Goal: Task Accomplishment & Management: Use online tool/utility

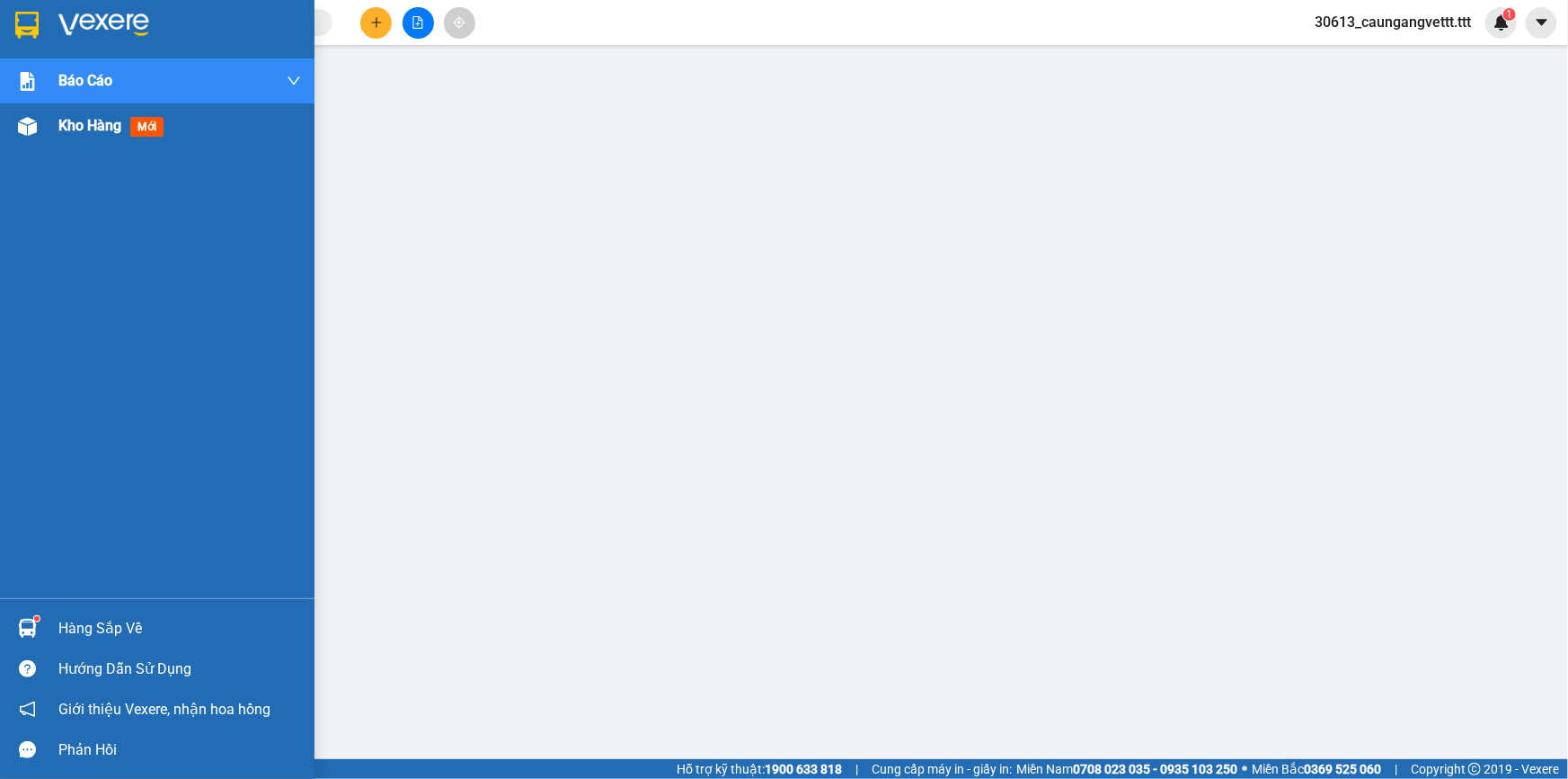
click at [91, 118] on span "Kho hàng" at bounding box center [90, 124] width 63 height 17
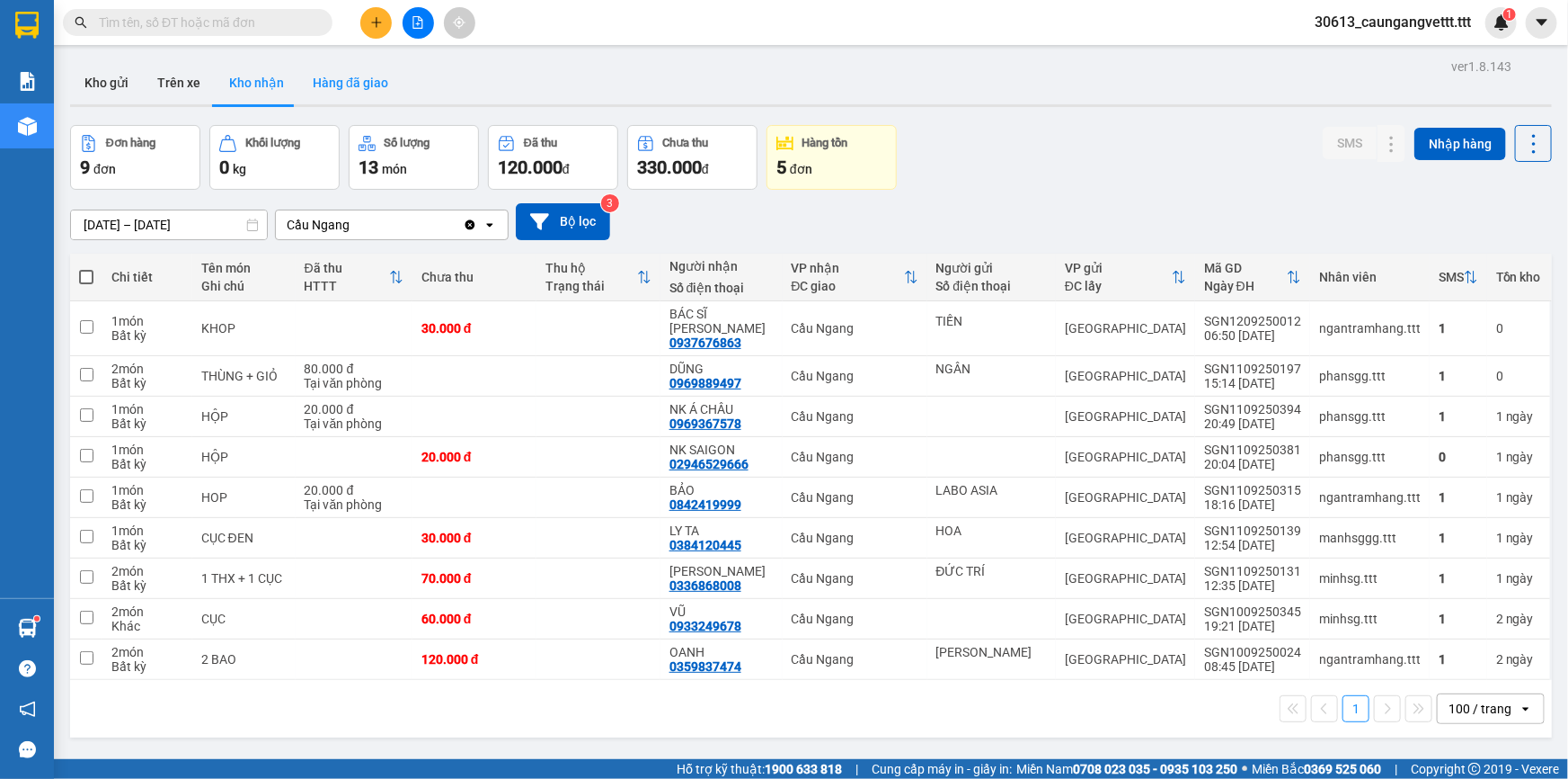
click at [354, 81] on button "Hàng đã giao" at bounding box center [350, 82] width 105 height 43
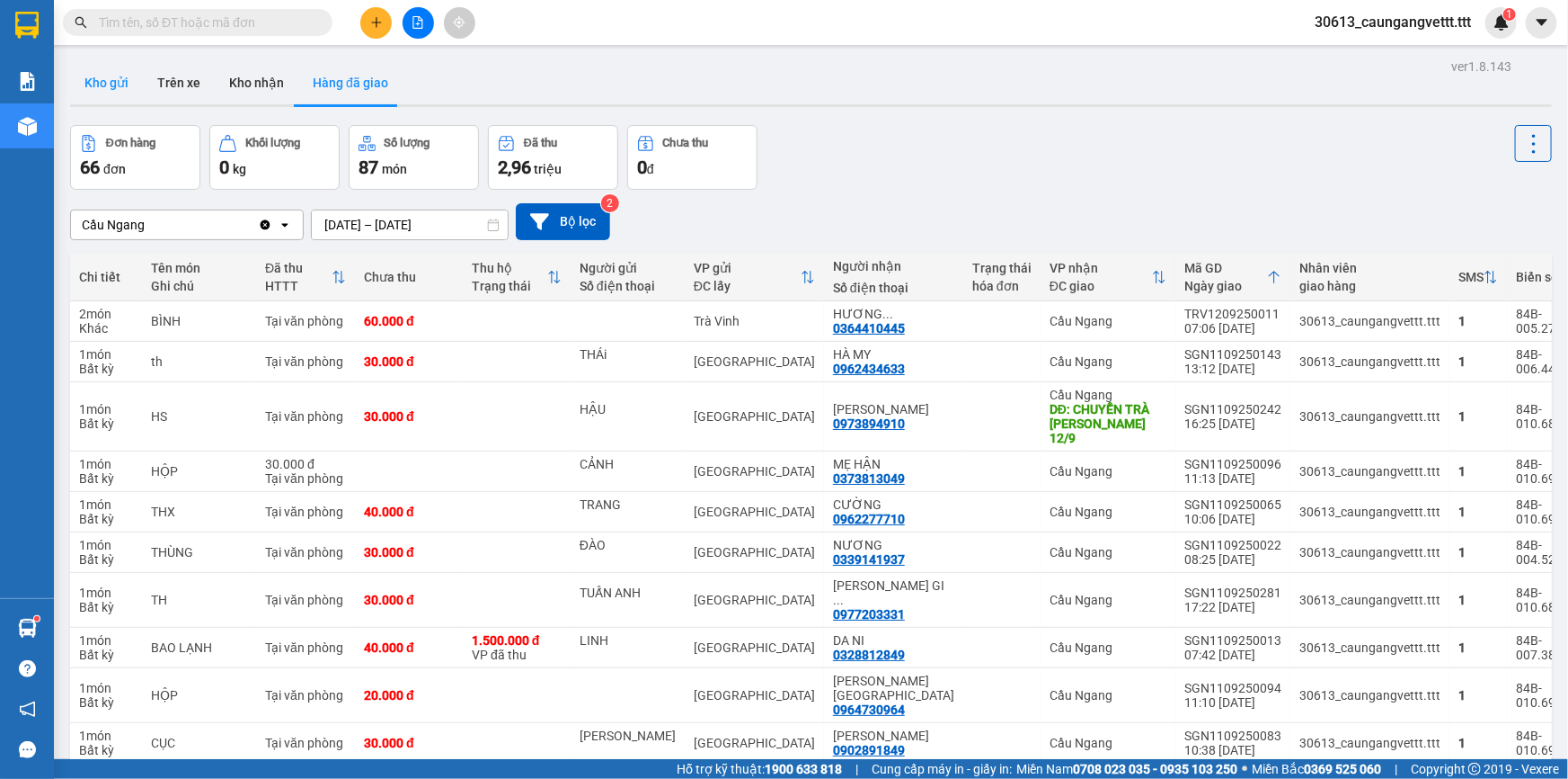
click at [112, 79] on button "Kho gửi" at bounding box center [107, 82] width 72 height 43
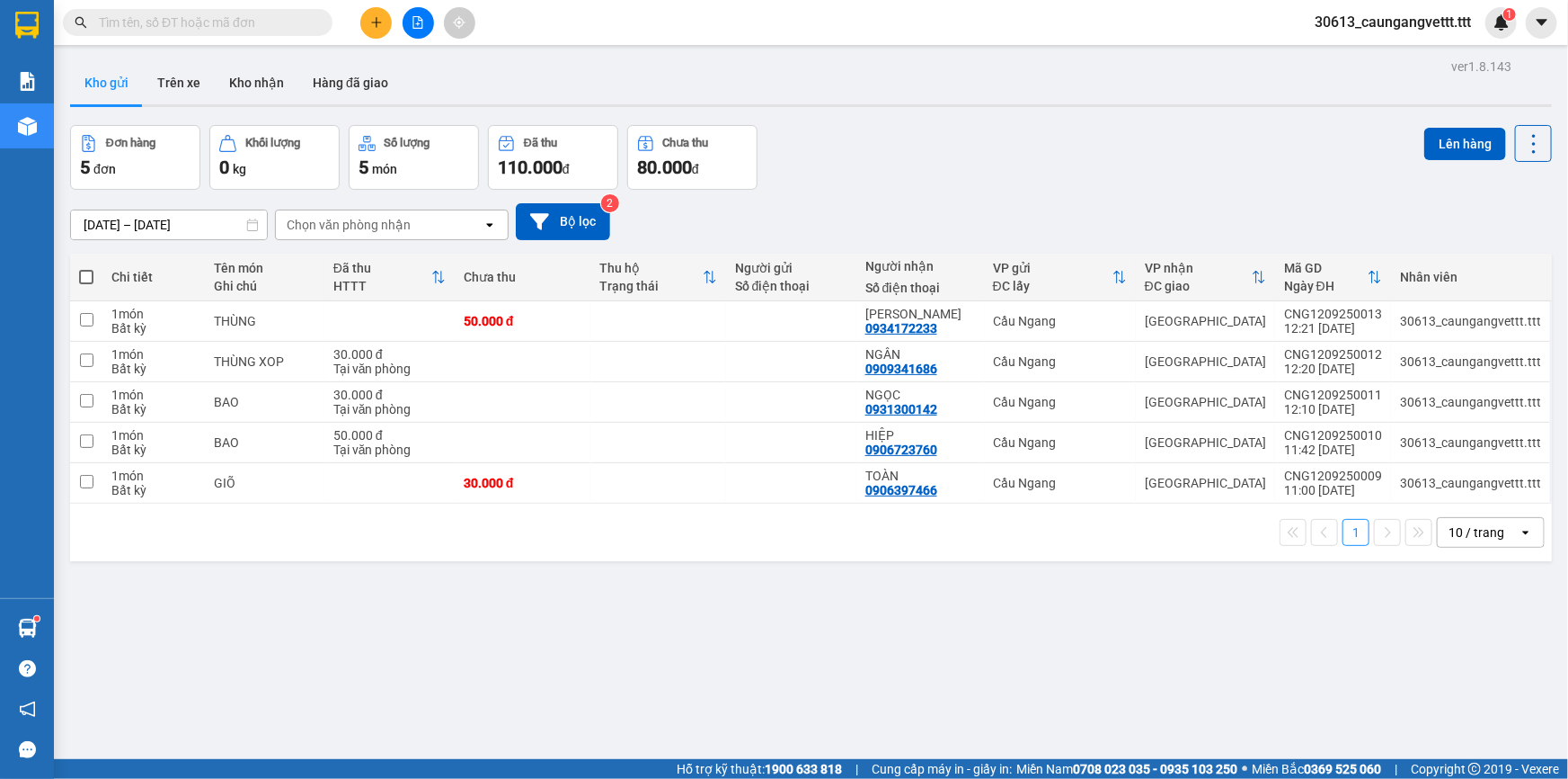
click at [86, 269] on label at bounding box center [86, 277] width 15 height 18
click at [86, 268] on input "checkbox" at bounding box center [86, 268] width 0 height 0
checkbox input "true"
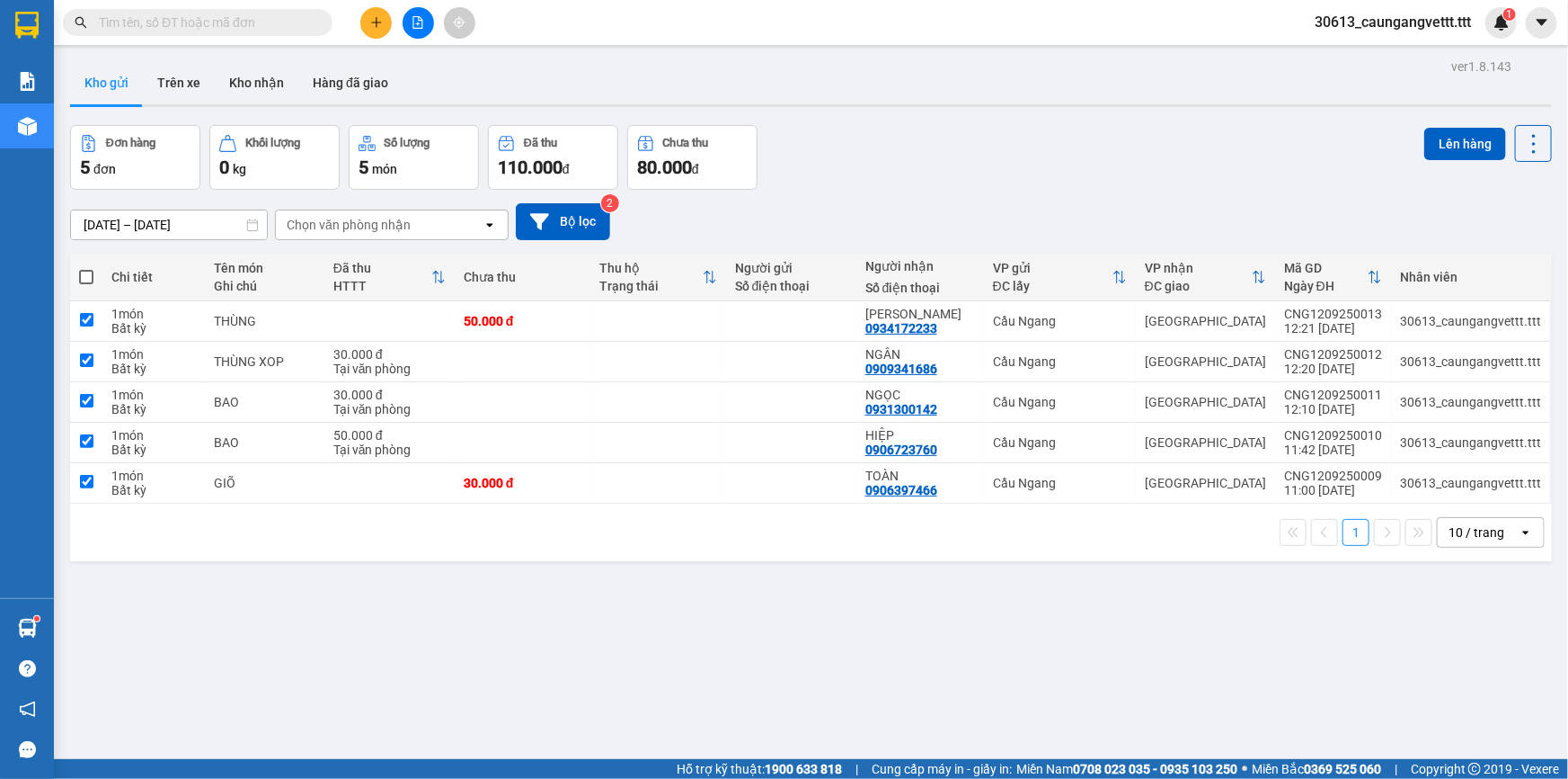
checkbox input "true"
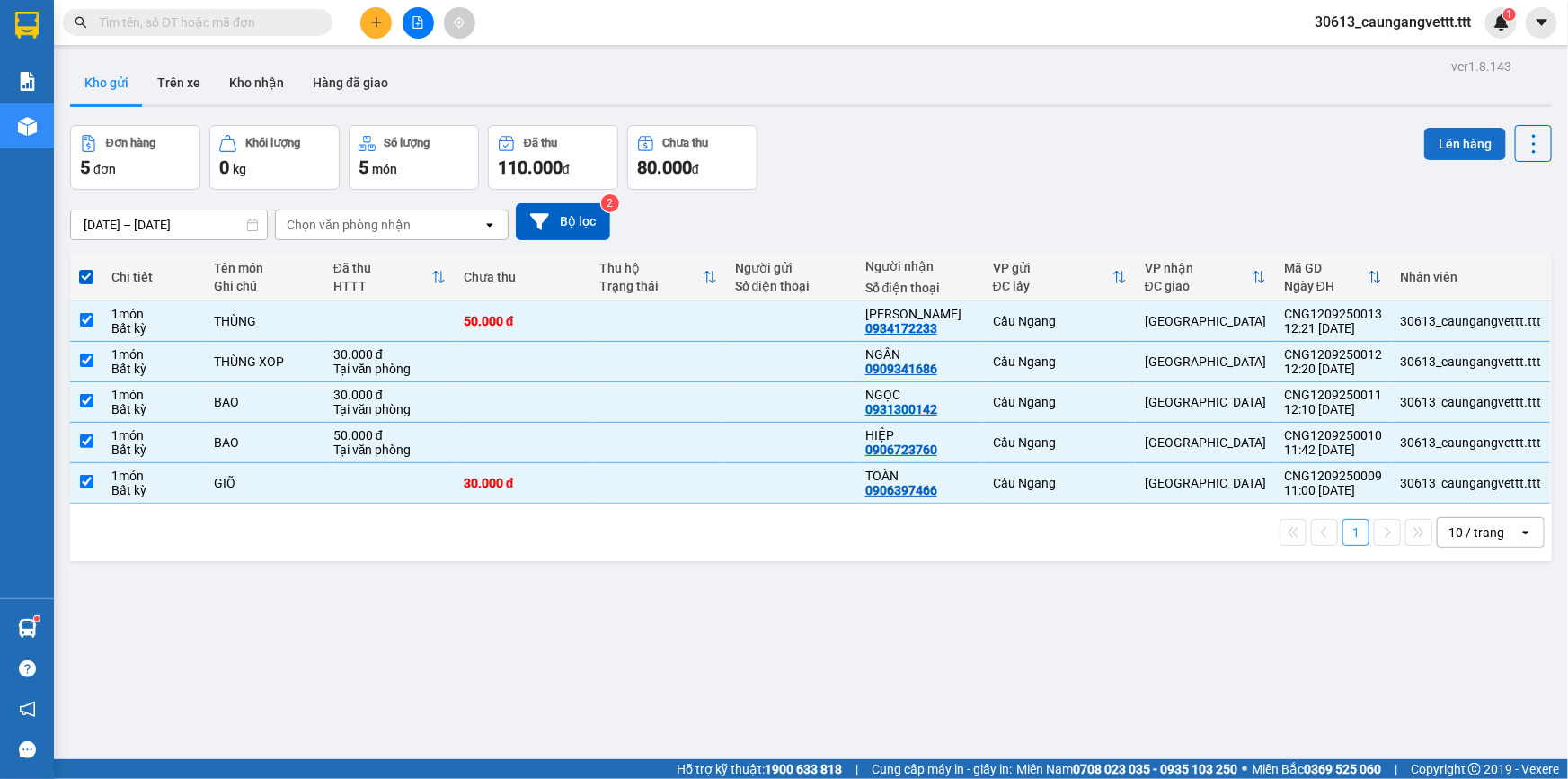
click at [1455, 148] on button "Lên hàng" at bounding box center [1465, 143] width 82 height 32
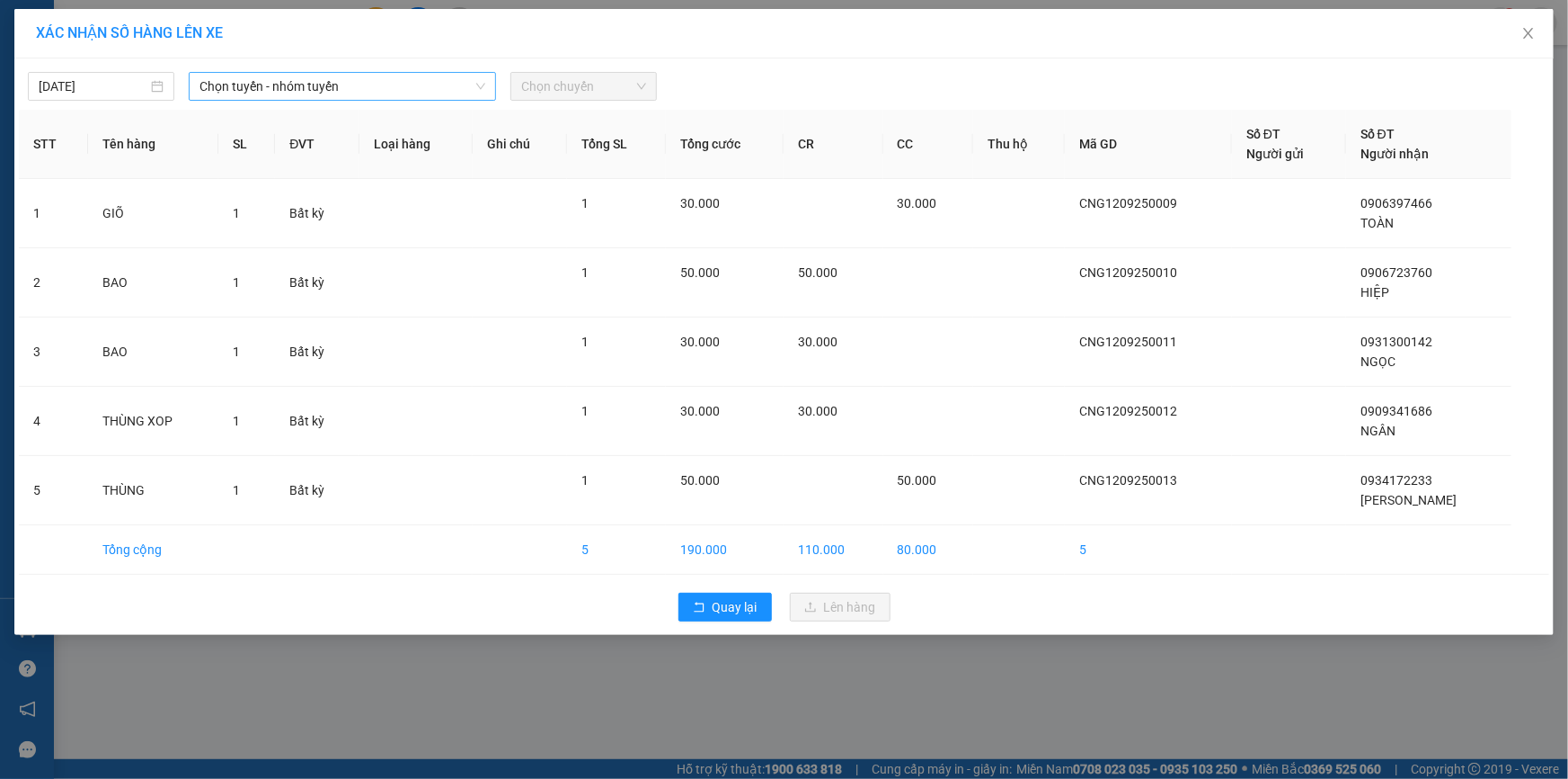
click at [431, 87] on span "Chọn tuyến - nhóm tuyến" at bounding box center [342, 86] width 286 height 27
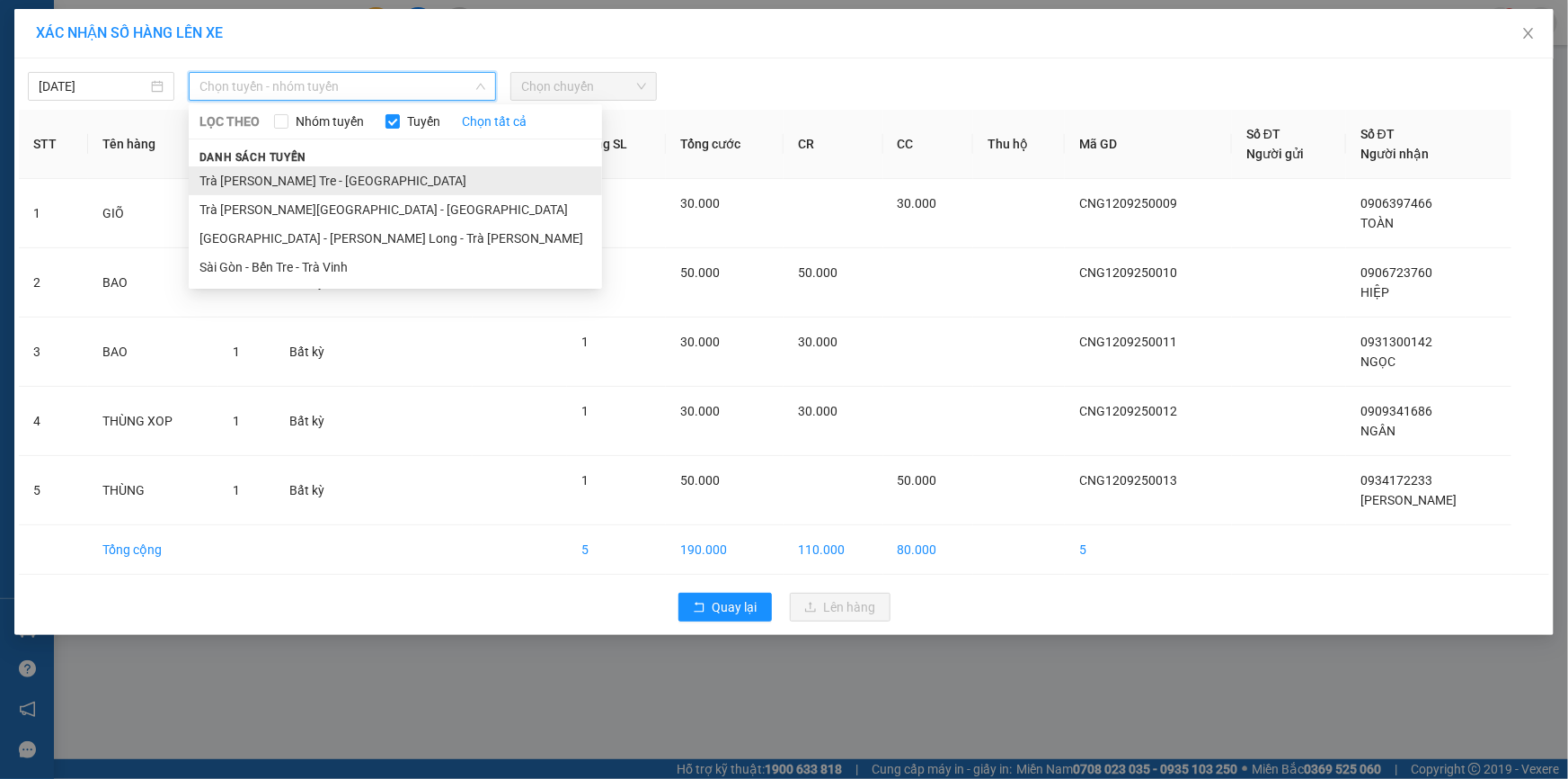
click at [333, 184] on li "Trà [PERSON_NAME] Tre - [GEOGRAPHIC_DATA]" at bounding box center [395, 180] width 414 height 28
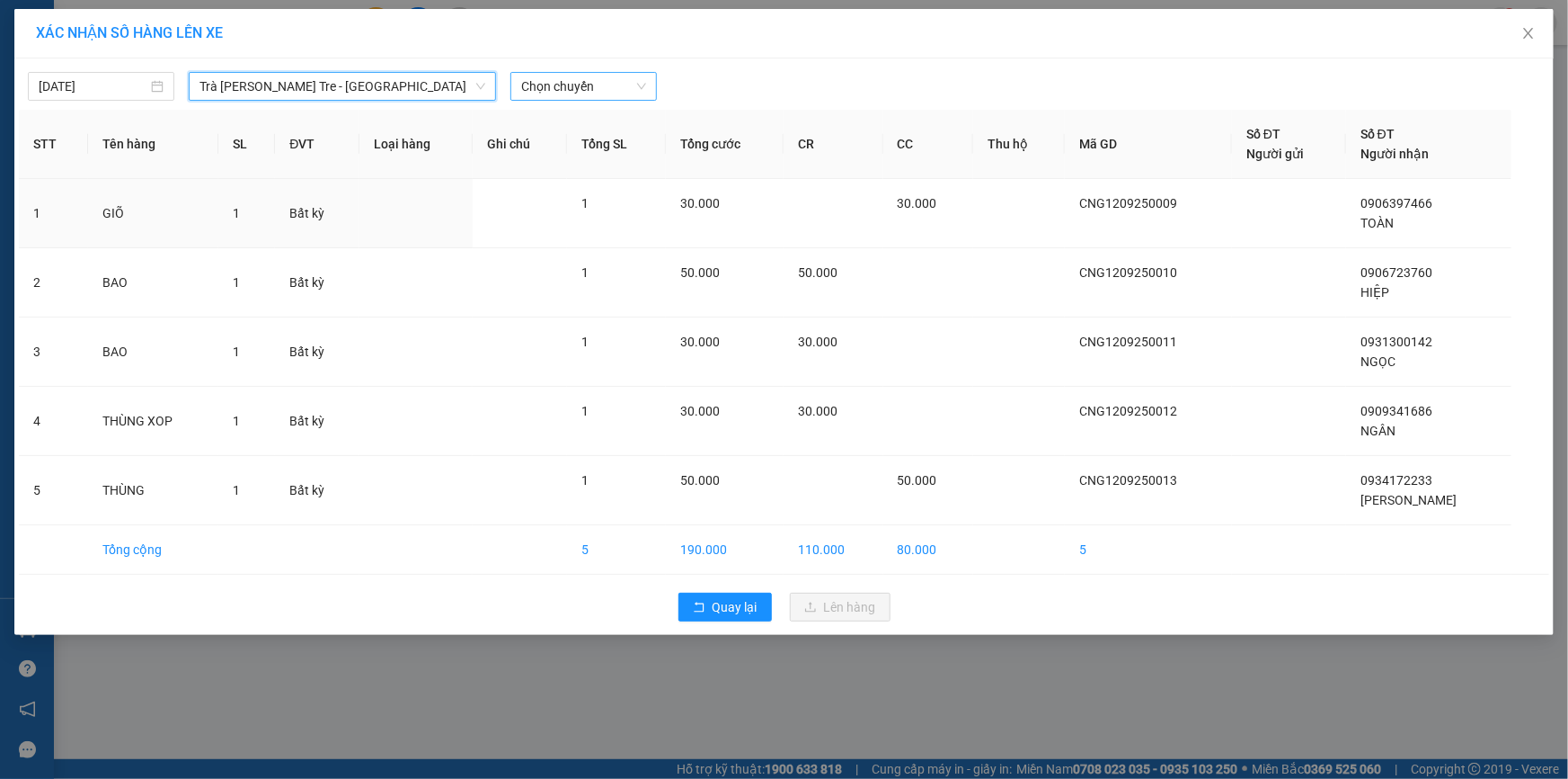
click at [620, 87] on span "Chọn chuyến" at bounding box center [584, 86] width 125 height 27
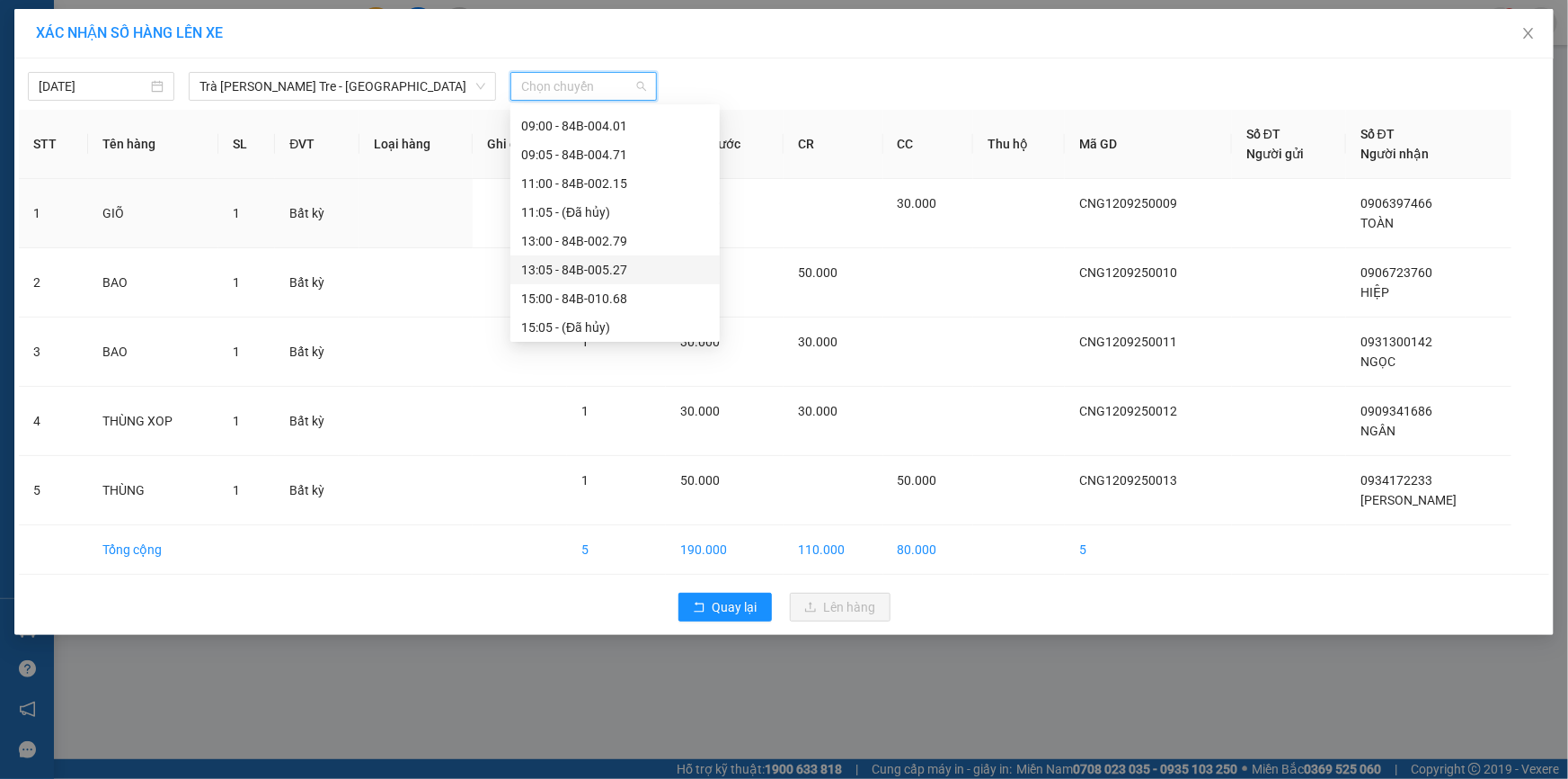
scroll to position [271, 0]
click at [562, 289] on div "15:00 - 84B-010.68" at bounding box center [615, 282] width 188 height 20
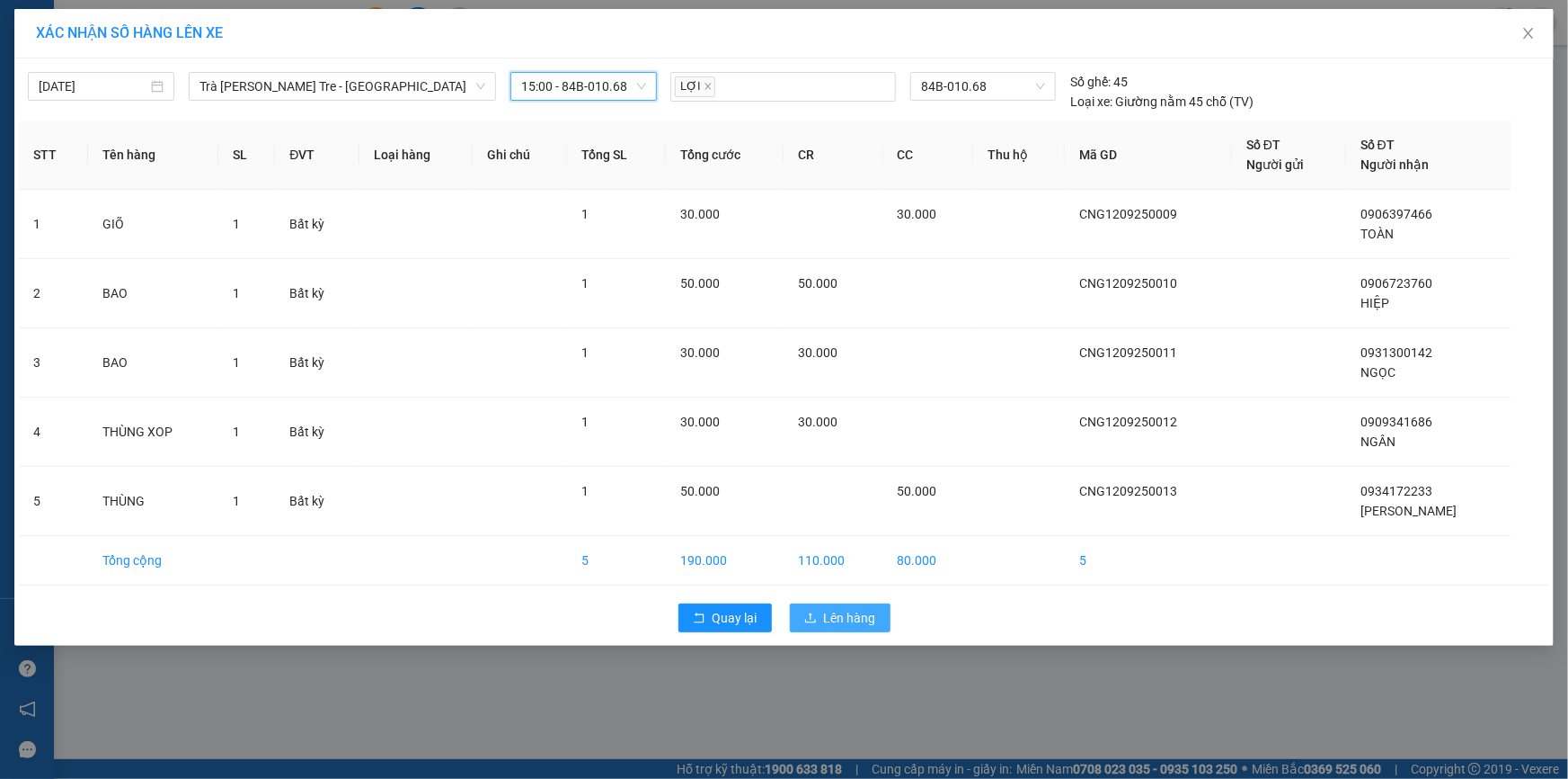
click at [834, 621] on span "Lên hàng" at bounding box center [849, 618] width 52 height 20
